Goal: Information Seeking & Learning: Compare options

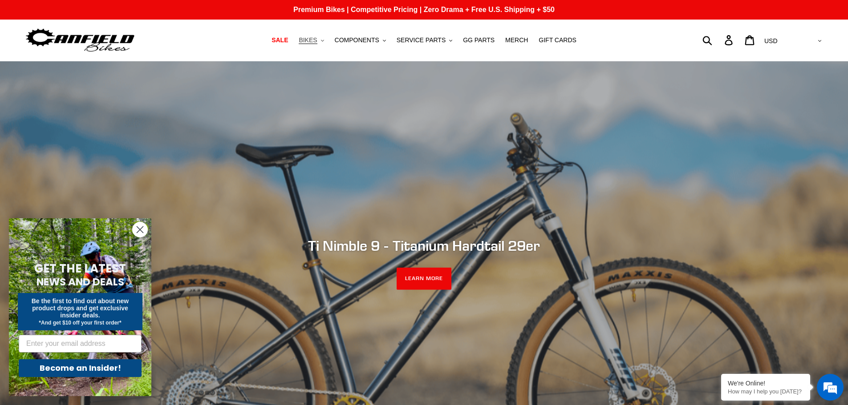
click at [317, 40] on span "BIKES" at bounding box center [308, 40] width 18 height 8
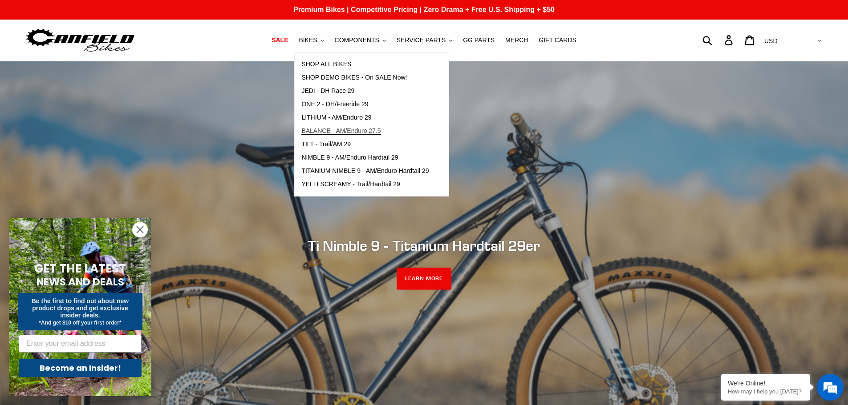
click at [324, 128] on span "BALANCE - AM/Enduro 27.5" at bounding box center [340, 131] width 79 height 8
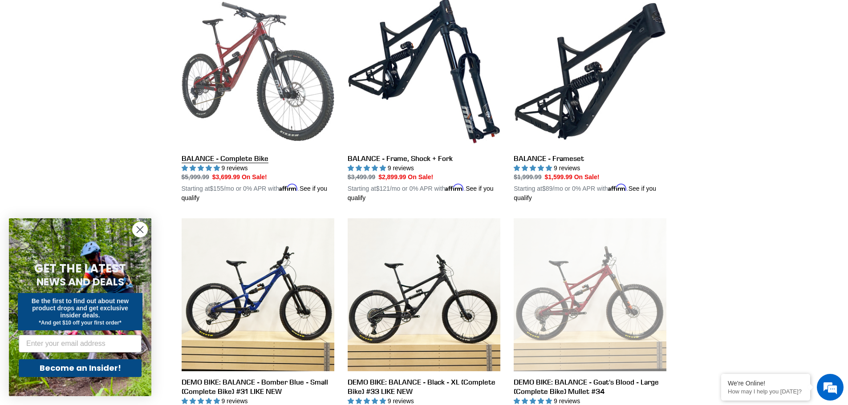
scroll to position [267, 0]
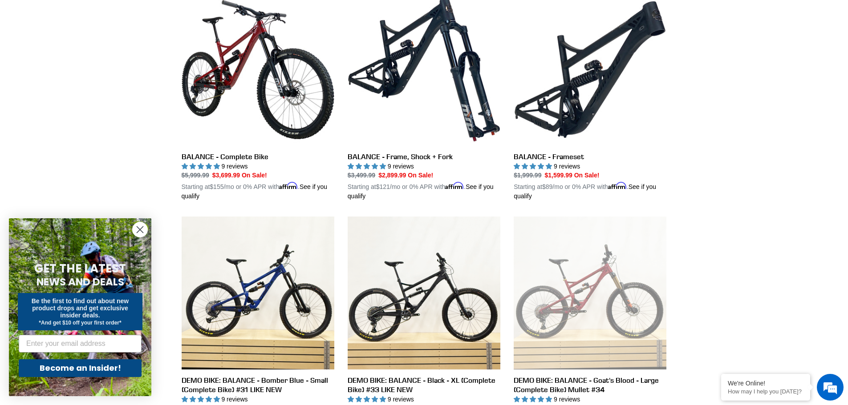
click at [142, 230] on circle "Close dialog" at bounding box center [140, 230] width 15 height 15
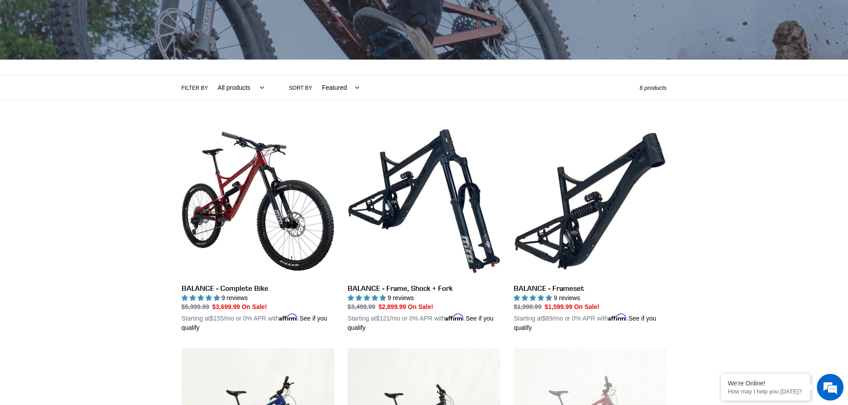
scroll to position [0, 0]
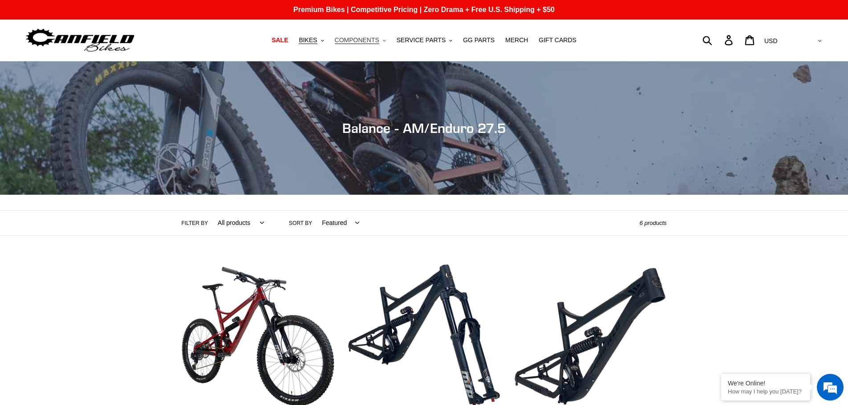
click at [365, 42] on span "COMPONENTS" at bounding box center [357, 40] width 45 height 8
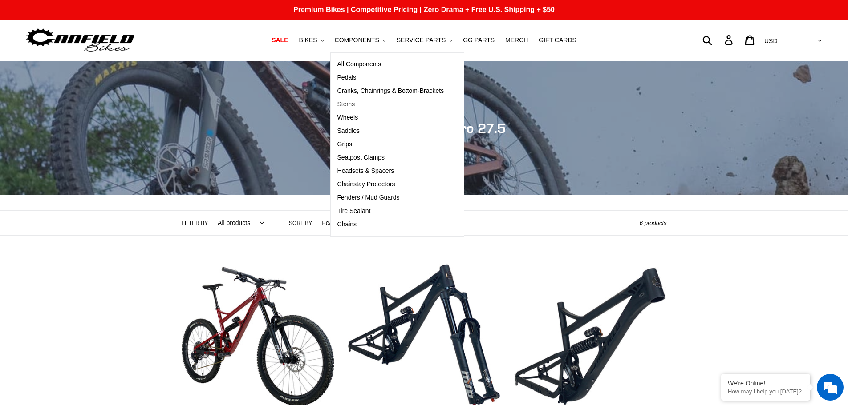
click at [355, 103] on span "Stems" at bounding box center [346, 105] width 18 height 8
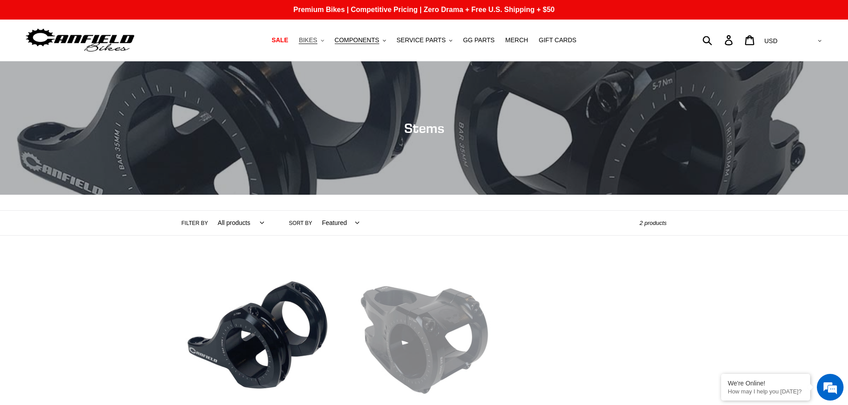
click at [317, 40] on span "BIKES" at bounding box center [308, 40] width 18 height 8
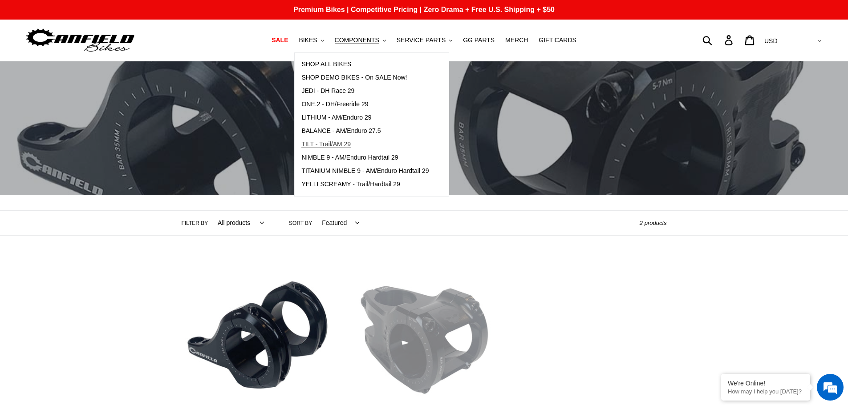
click at [332, 144] on span "TILT - Trail/AM 29" at bounding box center [325, 145] width 49 height 8
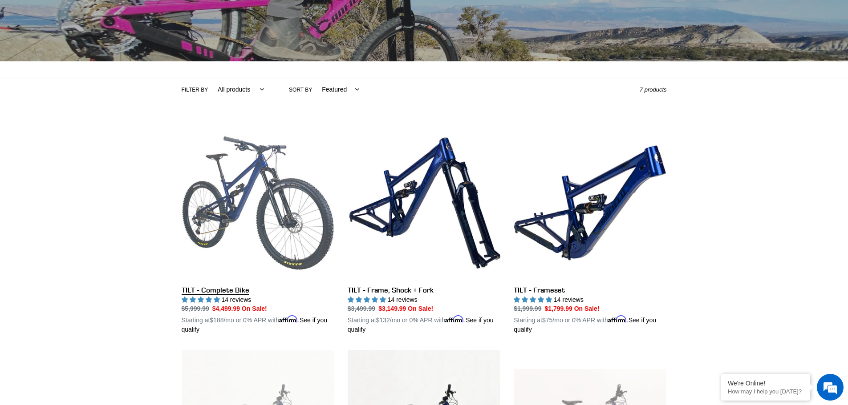
click at [245, 219] on link "TILT - Complete Bike" at bounding box center [258, 231] width 153 height 208
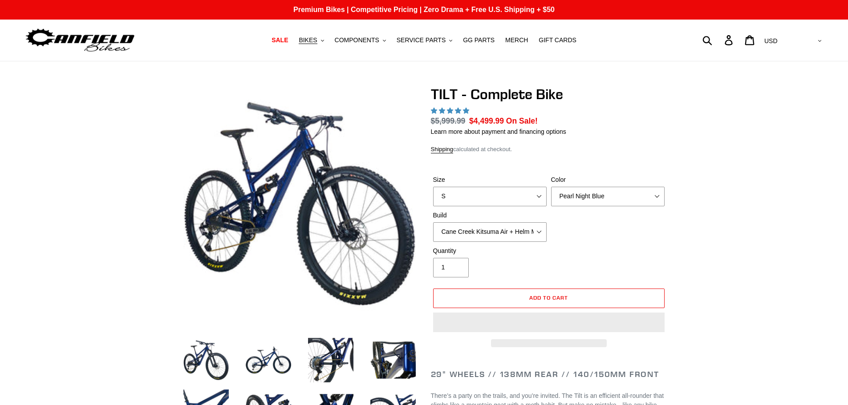
select select "highest-rating"
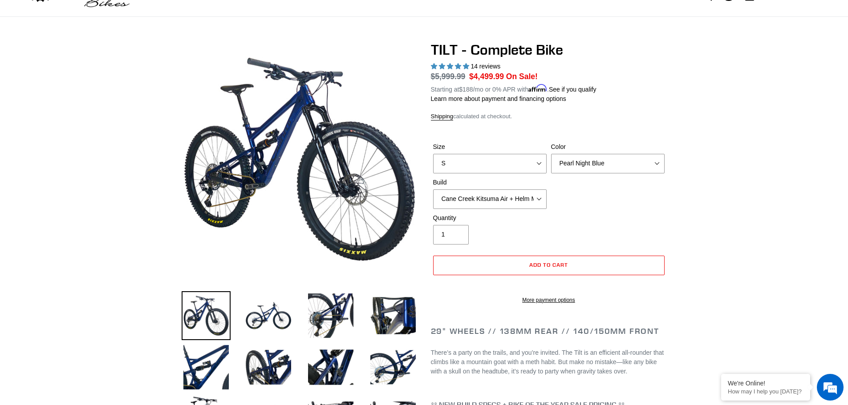
scroll to position [89, 0]
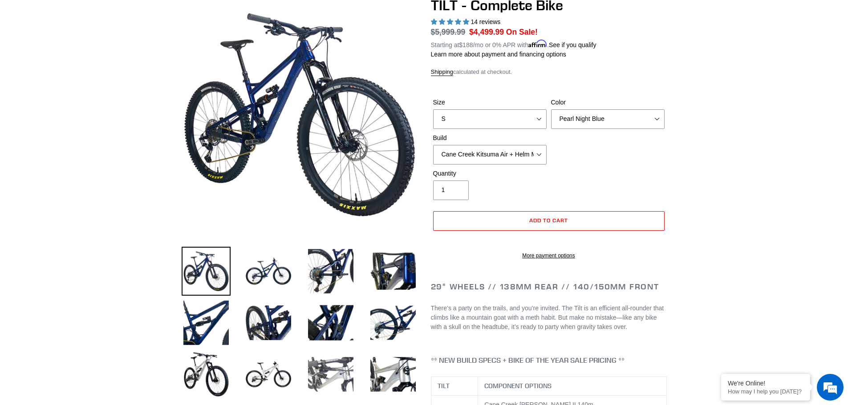
click at [335, 363] on img at bounding box center [330, 374] width 49 height 49
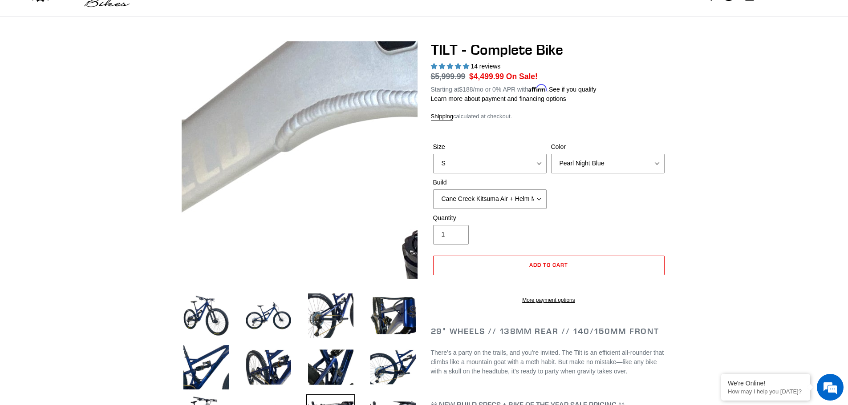
scroll to position [0, 0]
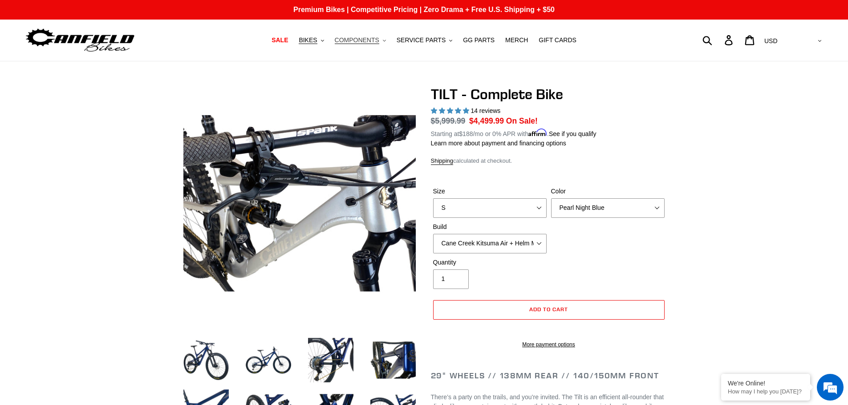
click at [361, 41] on span "COMPONENTS" at bounding box center [357, 40] width 45 height 8
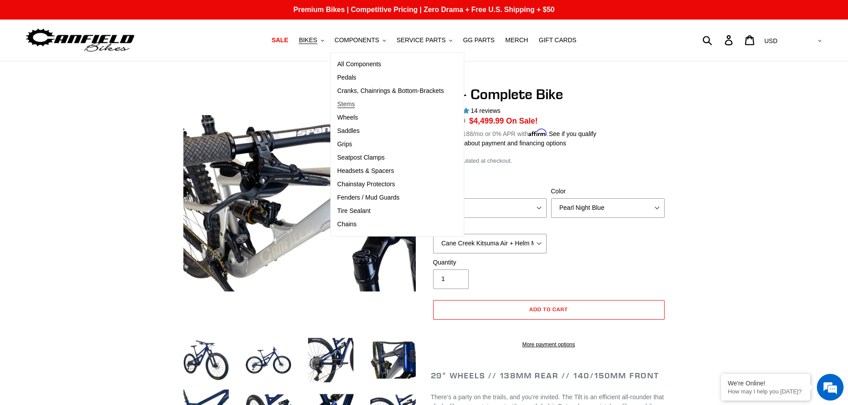
click at [352, 105] on span "Stems" at bounding box center [346, 105] width 18 height 8
